Goal: Task Accomplishment & Management: Manage account settings

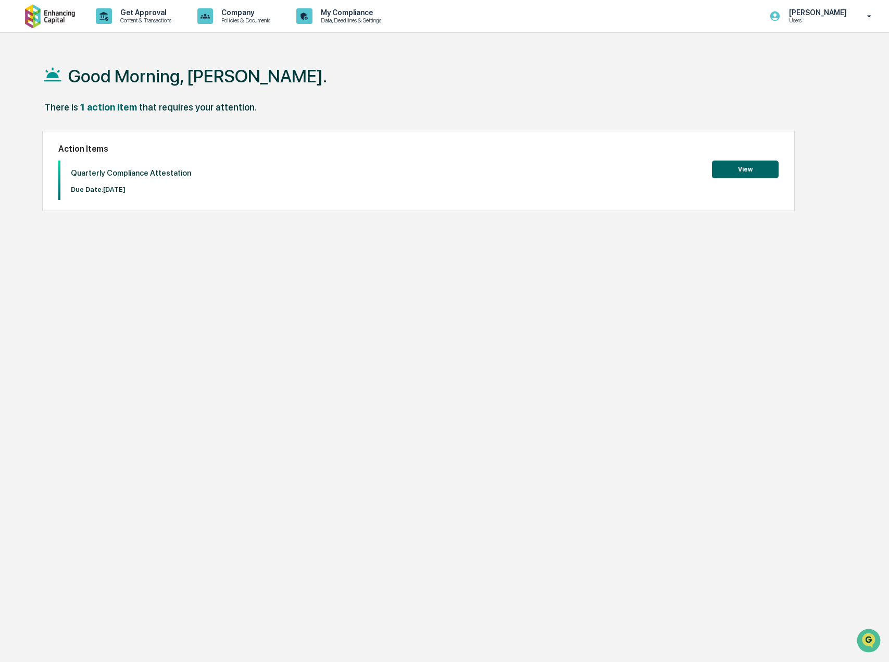
click at [720, 165] on button "View" at bounding box center [745, 169] width 67 height 18
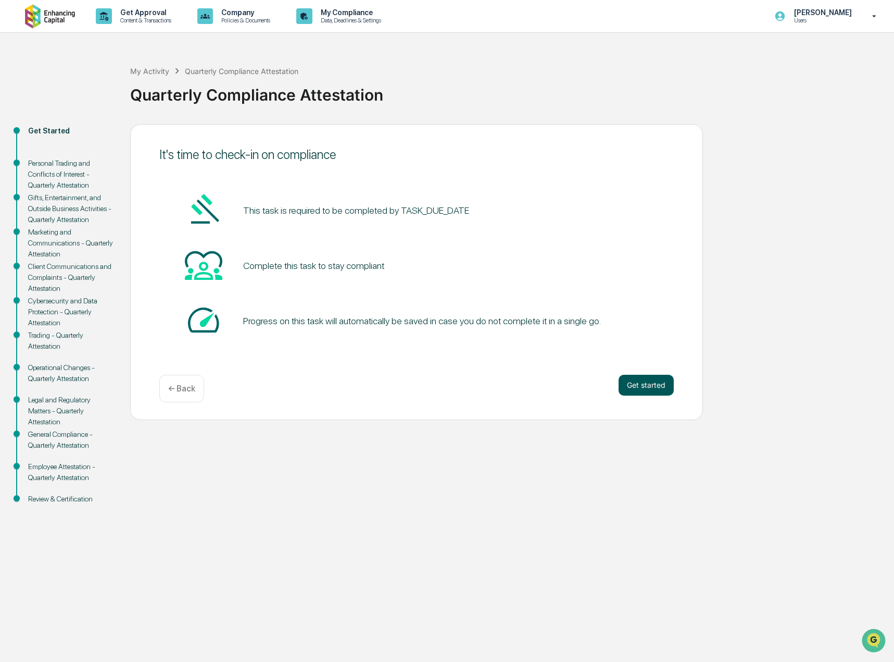
click at [654, 388] on button "Get started" at bounding box center [646, 385] width 55 height 21
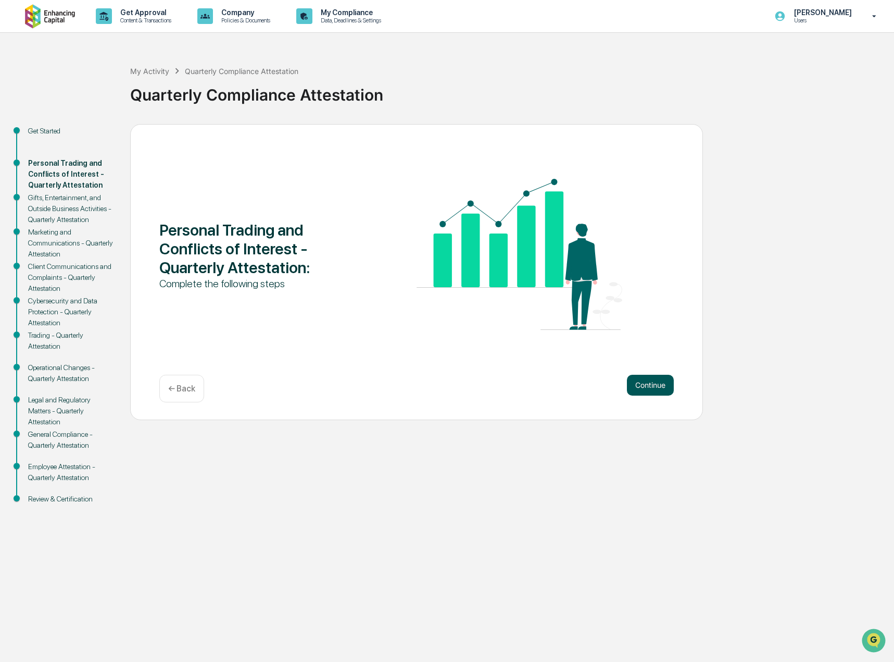
click at [650, 377] on button "Continue" at bounding box center [650, 385] width 47 height 21
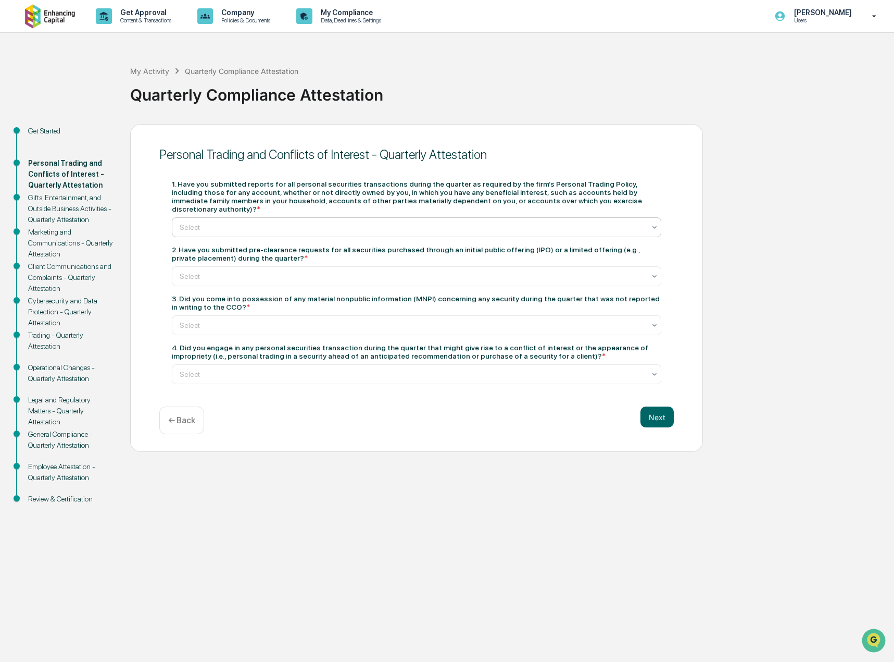
click at [417, 222] on div at bounding box center [413, 227] width 466 height 10
click at [52, 333] on div "Trading - Quarterly Attestation" at bounding box center [70, 341] width 85 height 22
click at [141, 13] on p "Get Approval" at bounding box center [144, 12] width 65 height 8
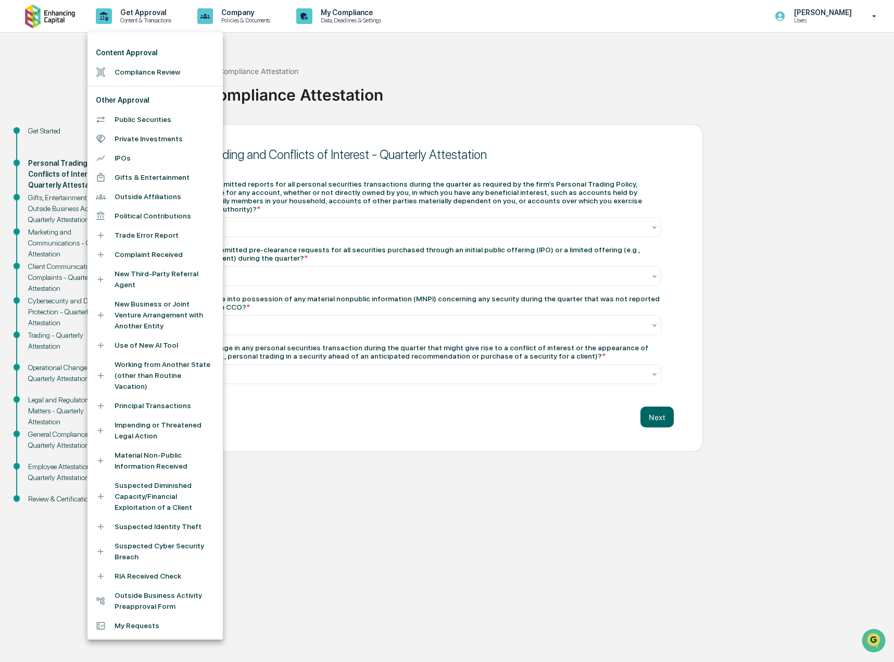
click at [364, 20] on div at bounding box center [447, 331] width 894 height 662
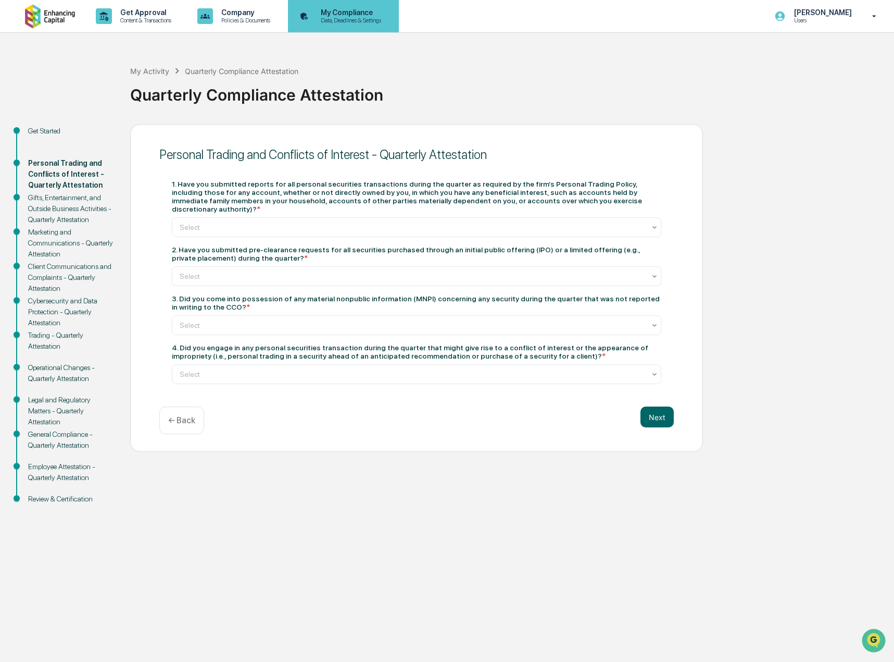
click at [351, 17] on p "Data, Deadlines & Settings" at bounding box center [350, 20] width 74 height 7
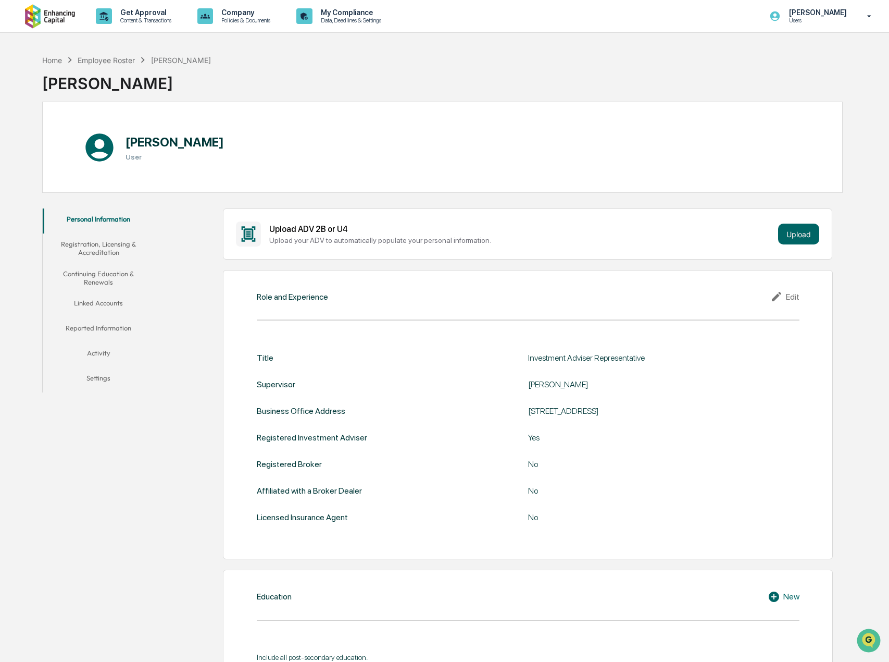
click at [110, 298] on button "Linked Accounts" at bounding box center [98, 304] width 111 height 25
